Goal: Information Seeking & Learning: Learn about a topic

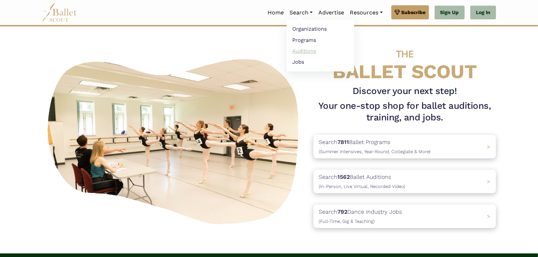
click at [301, 50] on link "Auditions" at bounding box center [321, 50] width 68 height 11
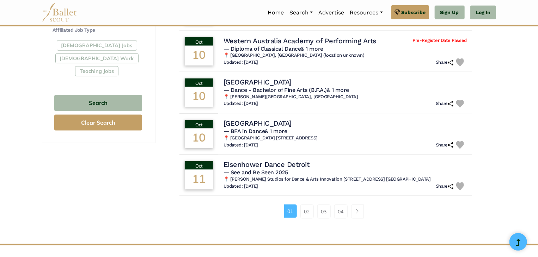
scroll to position [423, 0]
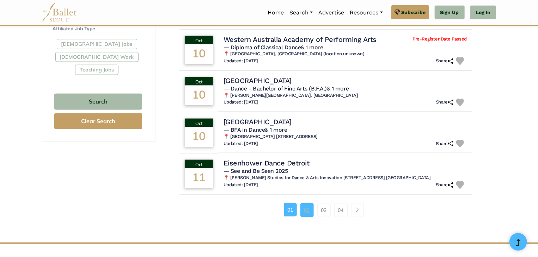
click at [305, 203] on link "02" at bounding box center [306, 210] width 13 height 14
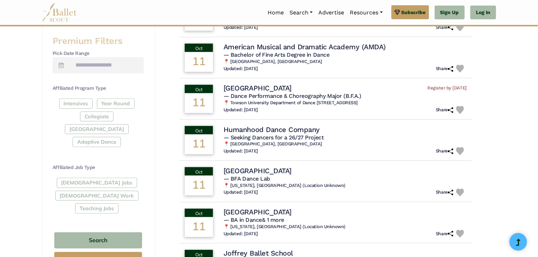
scroll to position [317, 0]
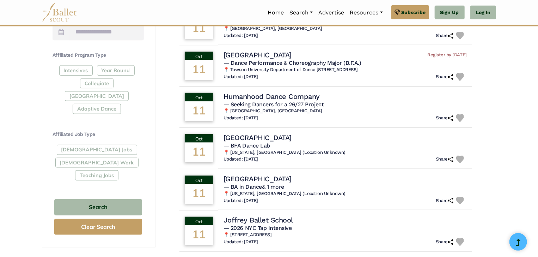
click at [78, 145] on div "Full-Time Jobs Gig Work Teaching Jobs" at bounding box center [98, 164] width 91 height 38
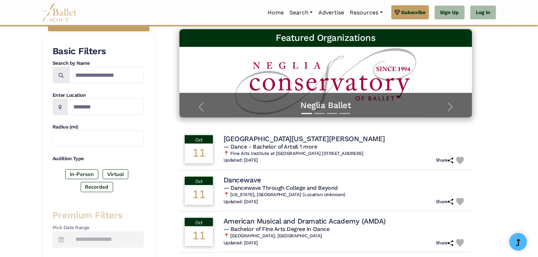
scroll to position [70, 0]
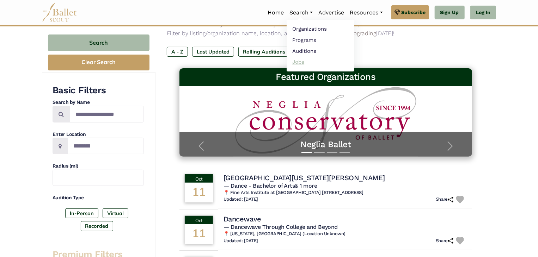
click at [292, 60] on link "Jobs" at bounding box center [321, 61] width 68 height 11
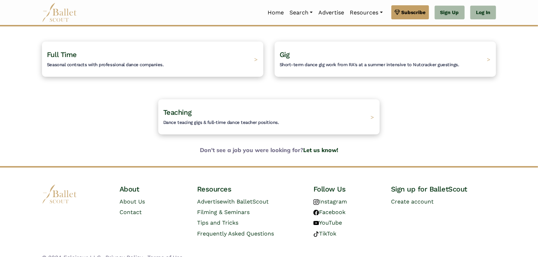
scroll to position [70, 0]
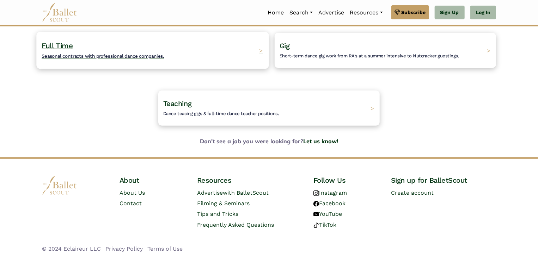
click at [66, 49] on span "Full Time" at bounding box center [57, 45] width 31 height 9
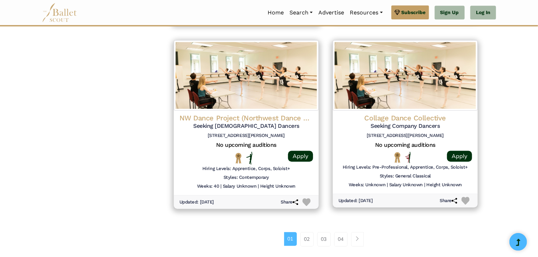
scroll to position [952, 0]
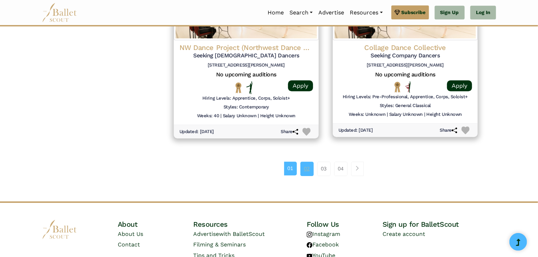
click at [308, 168] on link "02" at bounding box center [306, 169] width 13 height 14
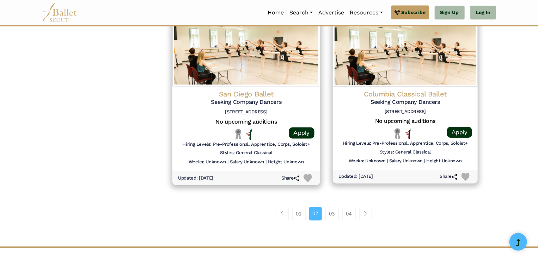
scroll to position [916, 0]
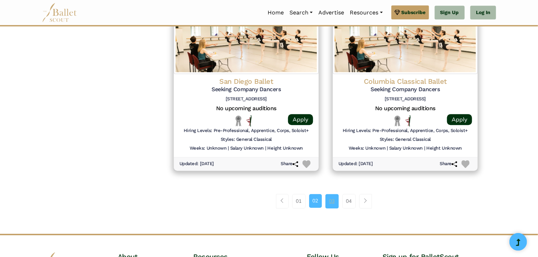
click at [334, 201] on link "03" at bounding box center [331, 201] width 13 height 14
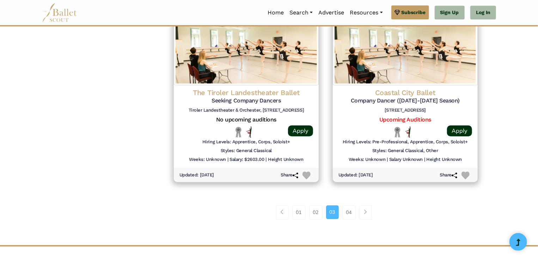
scroll to position [952, 0]
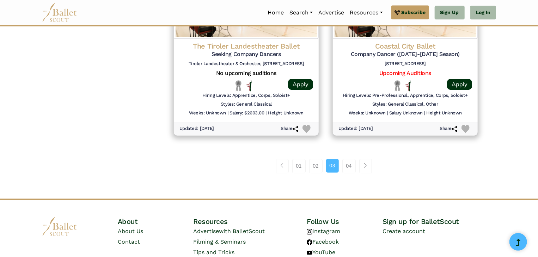
click at [357, 161] on li "04" at bounding box center [351, 166] width 17 height 14
click at [351, 166] on link "04" at bounding box center [348, 166] width 13 height 14
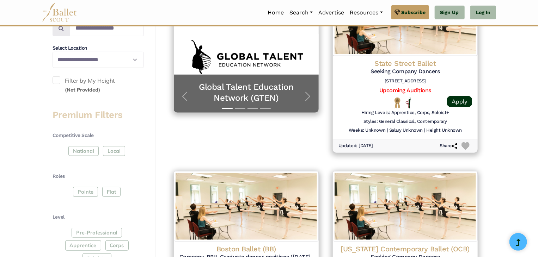
scroll to position [176, 0]
